Goal: Task Accomplishment & Management: Complete application form

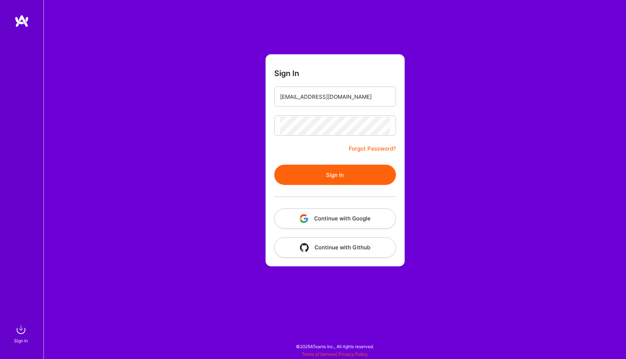
click at [318, 170] on button "Sign In" at bounding box center [335, 175] width 122 height 20
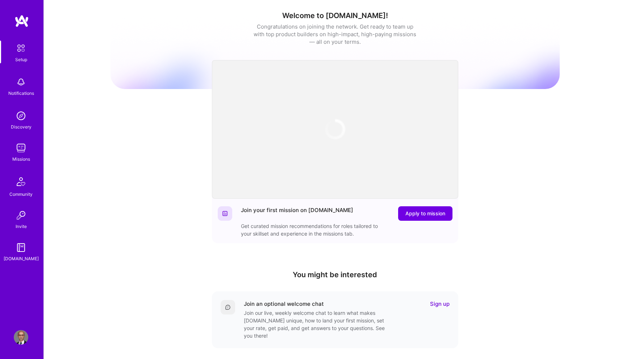
click at [21, 152] on img at bounding box center [21, 148] width 14 height 14
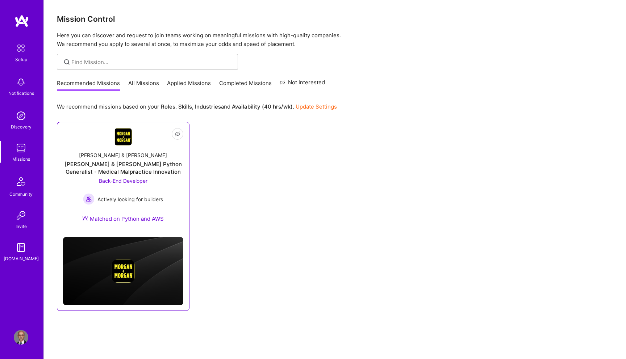
click at [123, 144] on img at bounding box center [122, 136] width 17 height 17
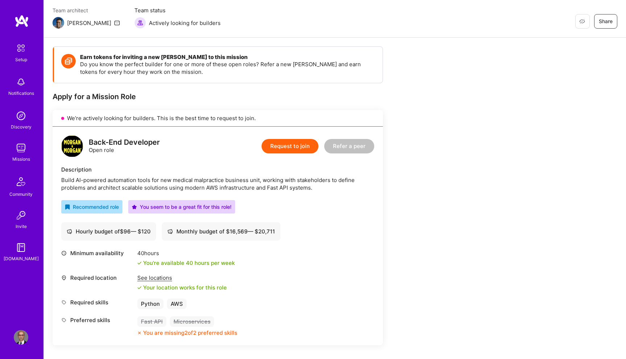
scroll to position [62, 0]
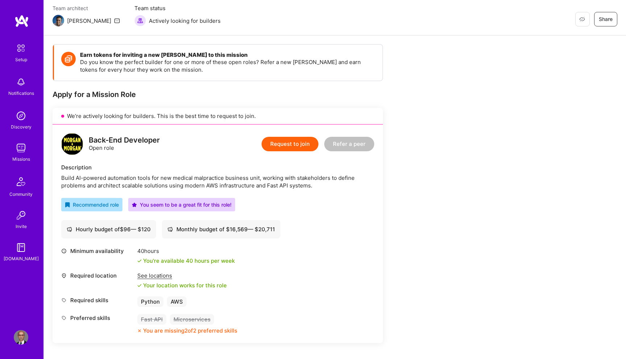
click at [175, 179] on div "Build AI-powered automation tools for new medical malpractice business unit, wo…" at bounding box center [217, 181] width 313 height 15
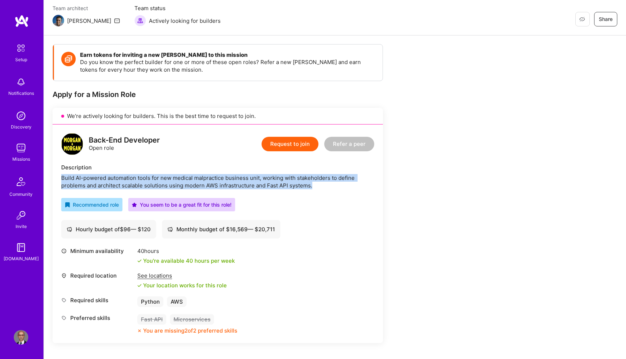
click at [175, 179] on div "Build AI-powered automation tools for new medical malpractice business unit, wo…" at bounding box center [217, 181] width 313 height 15
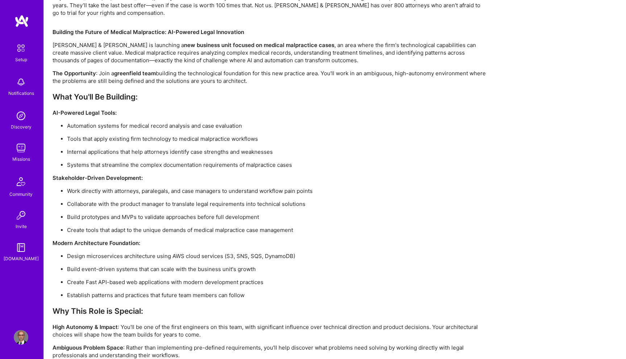
scroll to position [476, 0]
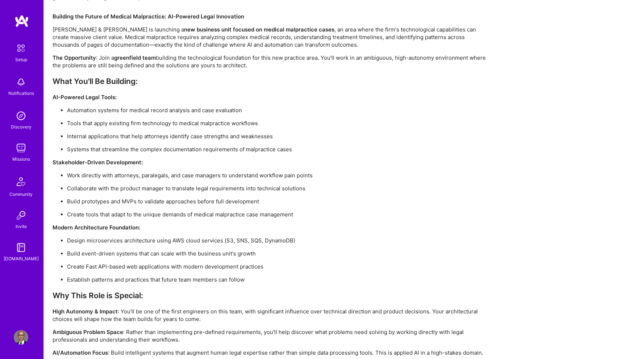
click at [71, 123] on p "Tools that apply existing firm technology to medical malpractice workflows" at bounding box center [277, 123] width 420 height 8
click at [73, 133] on p "Internal applications that help attorneys identify case strengths and weaknesses" at bounding box center [277, 137] width 420 height 8
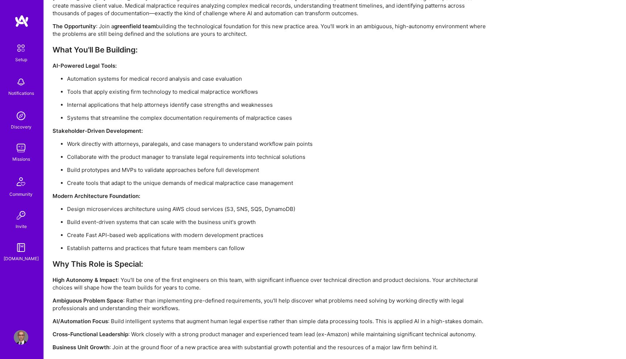
scroll to position [510, 0]
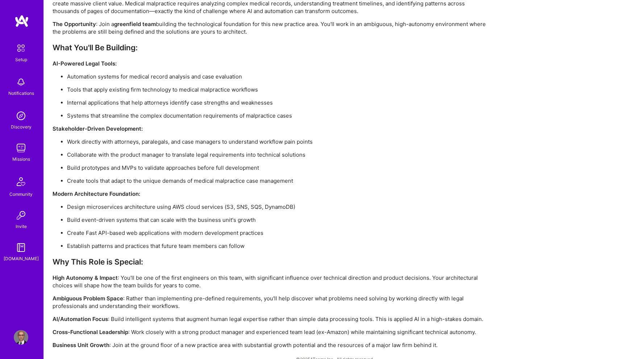
click at [93, 170] on p "Build prototypes and MVPs to validate approaches before full development" at bounding box center [277, 168] width 420 height 8
click at [94, 180] on p "Create tools that adapt to the unique demands of medical malpractice case manag…" at bounding box center [277, 181] width 420 height 8
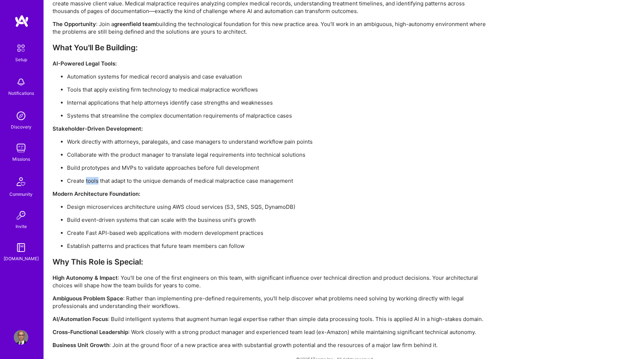
click at [94, 180] on p "Create tools that adapt to the unique demands of medical malpractice case manag…" at bounding box center [277, 181] width 420 height 8
click at [100, 205] on p "Design microservices architecture using AWS cloud services (S3, SNS, SQS, Dynam…" at bounding box center [277, 207] width 420 height 8
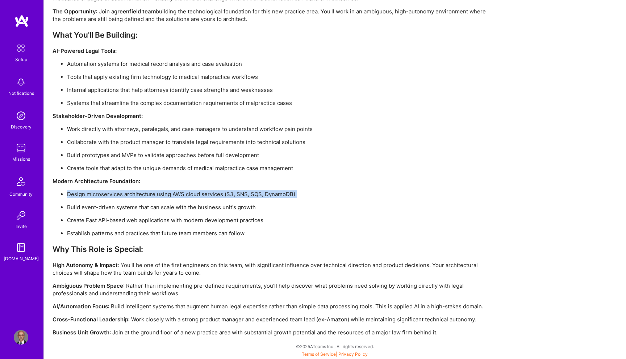
click at [91, 208] on p "Build event-driven systems that can scale with the business unit's growth" at bounding box center [277, 207] width 420 height 8
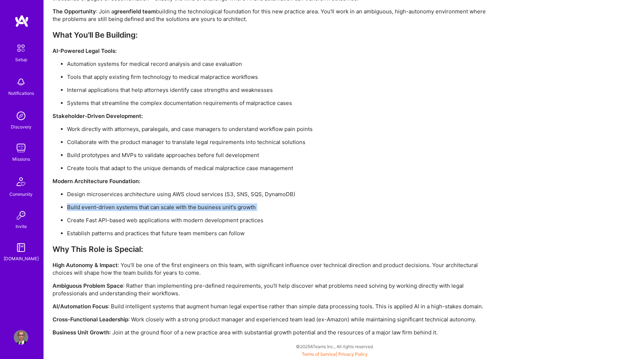
click at [173, 220] on p "Create Fast API-based web applications with modern development practices" at bounding box center [277, 220] width 420 height 8
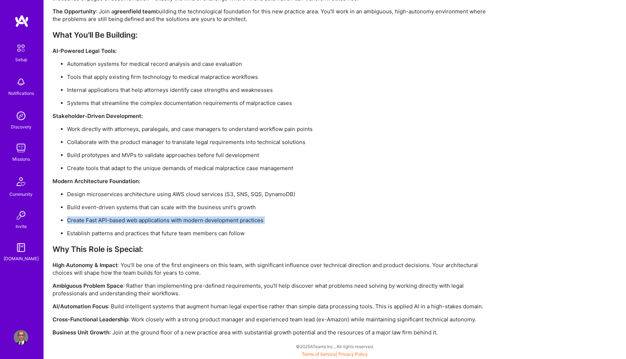
click at [172, 234] on p "Establish patterns and practices that future team members can follow" at bounding box center [277, 234] width 420 height 8
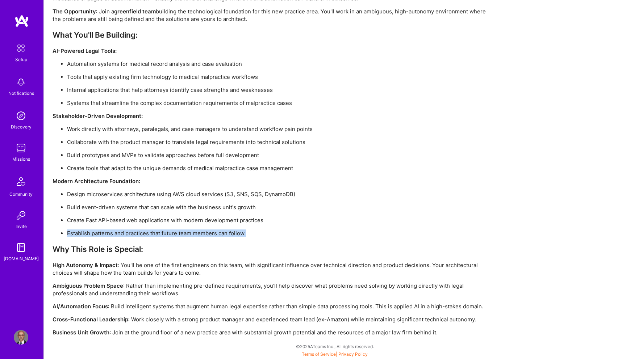
click at [160, 287] on p "Ambiguous Problem Space : Rather than implementing pre-defined requirements, yo…" at bounding box center [269, 289] width 434 height 15
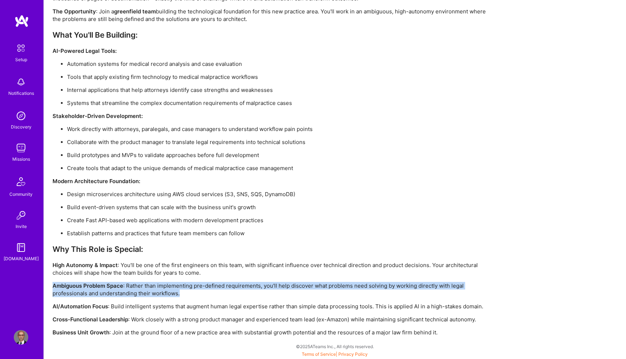
click at [160, 287] on p "Ambiguous Problem Space : Rather than implementing pre-defined requirements, yo…" at bounding box center [269, 289] width 434 height 15
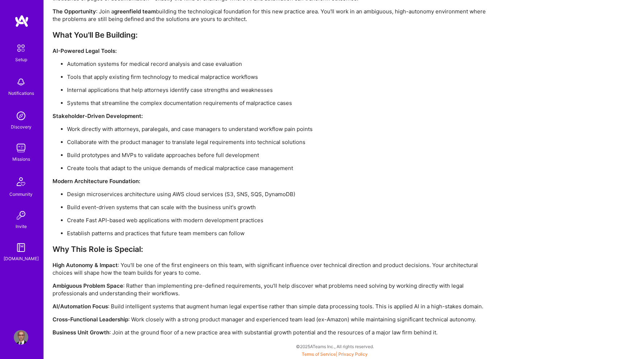
scroll to position [0, 0]
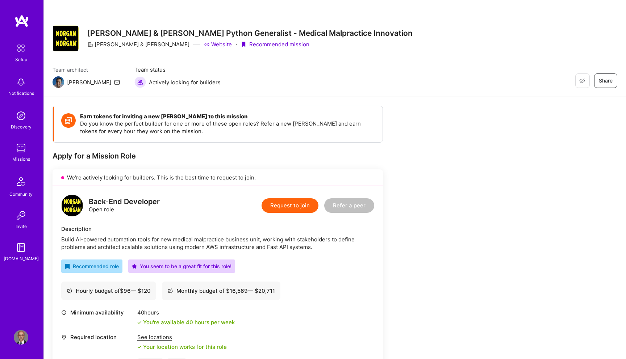
click at [282, 205] on button "Request to join" at bounding box center [289, 205] width 57 height 14
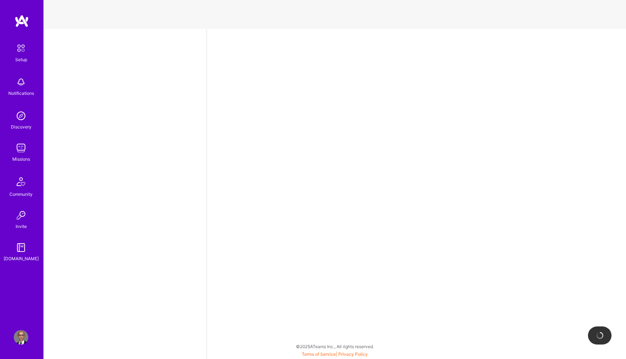
select select "NL"
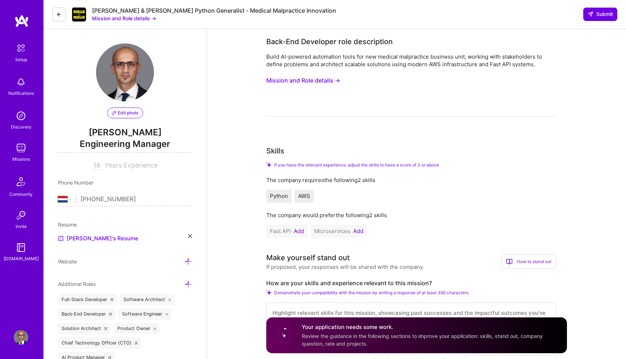
click at [290, 104] on div "Build AI-powered automation tools for new medical malpractice business unit, wo…" at bounding box center [411, 85] width 290 height 64
click at [300, 81] on button "Mission and Role details →" at bounding box center [303, 80] width 74 height 13
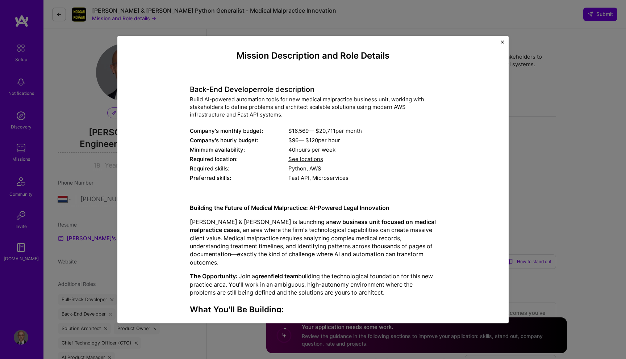
scroll to position [3, 0]
click at [307, 158] on span "See locations" at bounding box center [305, 158] width 35 height 7
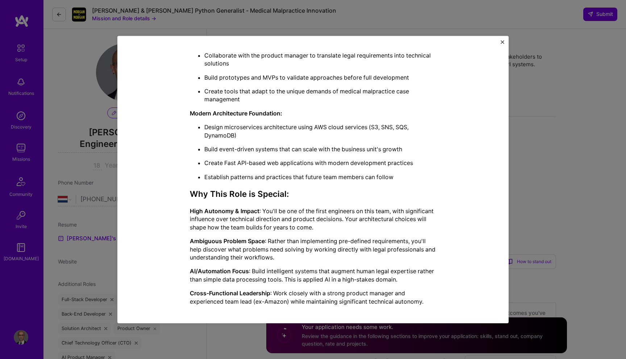
scroll to position [413, 0]
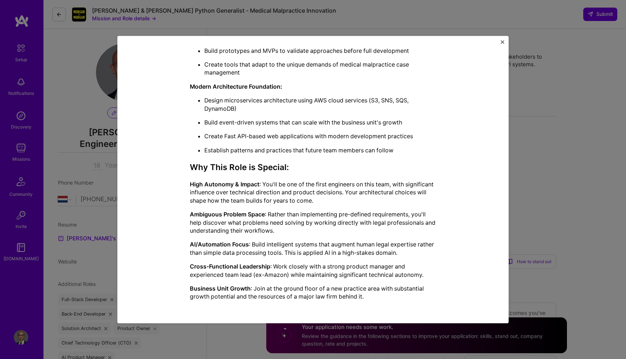
click at [537, 120] on div "Mission Description and Role Details Back-End Developer role description Build …" at bounding box center [313, 179] width 626 height 359
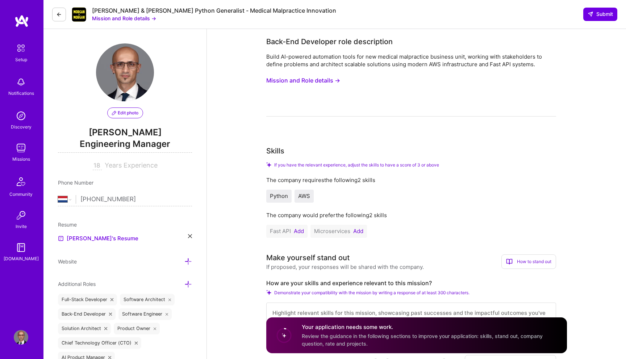
click at [356, 230] on button "Add" at bounding box center [358, 231] width 10 height 6
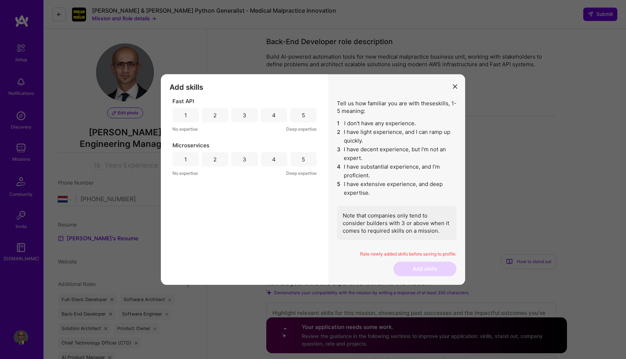
click at [247, 118] on div "3" at bounding box center [244, 115] width 26 height 14
click at [266, 120] on div "4" at bounding box center [274, 115] width 26 height 14
click at [276, 158] on div "4" at bounding box center [274, 159] width 26 height 14
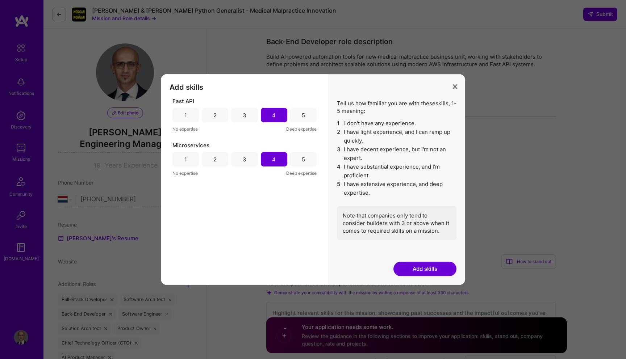
click at [428, 268] on button "Add skills" at bounding box center [424, 269] width 63 height 14
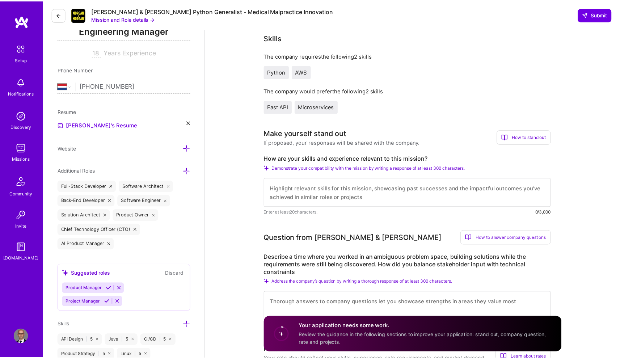
scroll to position [122, 0]
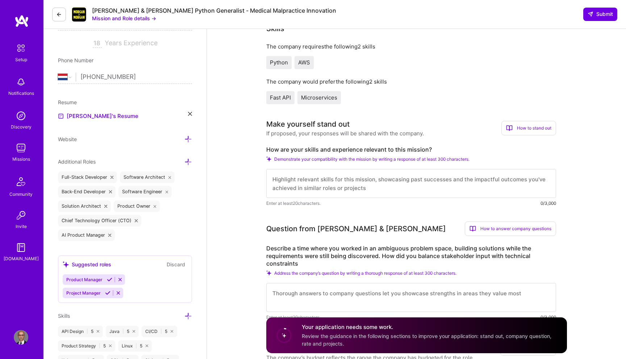
click at [310, 184] on textarea at bounding box center [411, 183] width 290 height 29
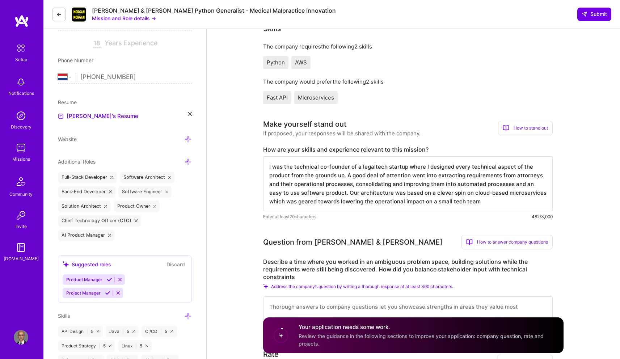
click at [376, 202] on textarea "I was the technical co-founder of a legaltech startup where I designed every te…" at bounding box center [408, 183] width 290 height 55
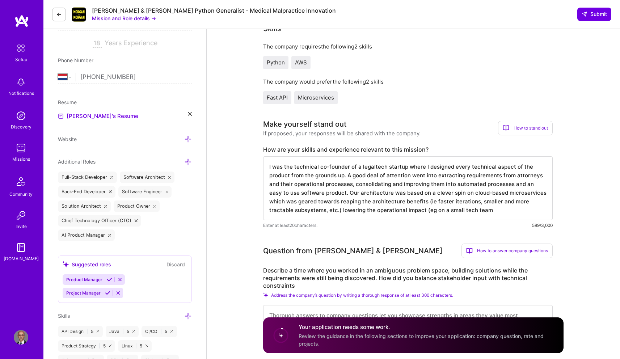
type textarea "I was the technical co-founder of a legaltech startup where I designed every te…"
